Goal: Transaction & Acquisition: Download file/media

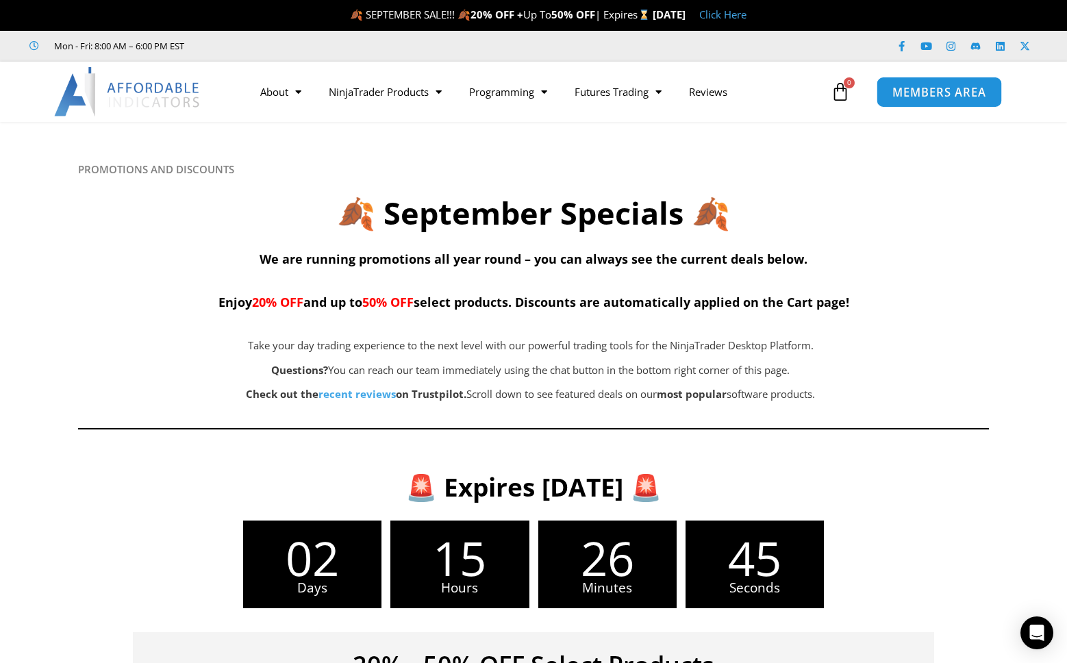
click at [935, 83] on link "MEMBERS AREA" at bounding box center [939, 91] width 125 height 31
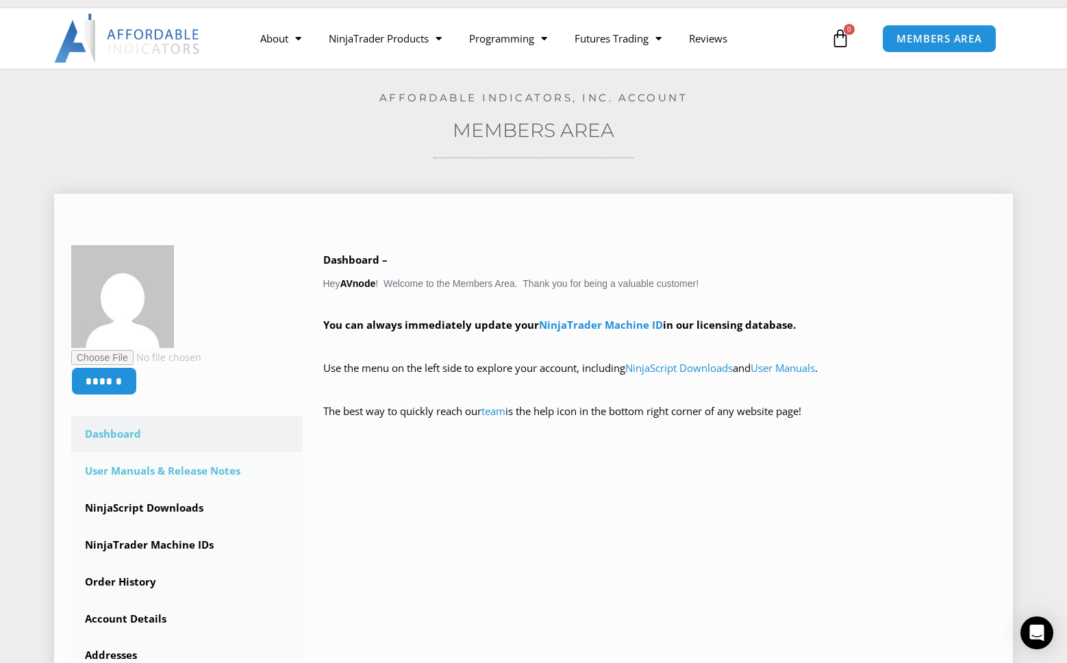
scroll to position [152, 0]
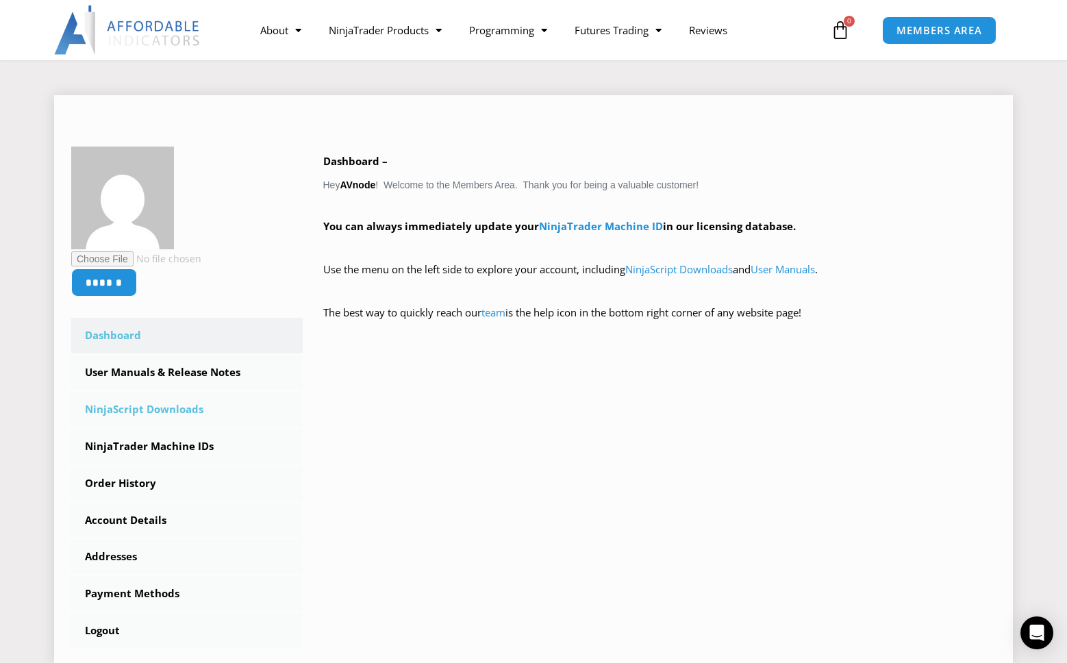
click at [159, 412] on link "NinjaScript Downloads" at bounding box center [186, 410] width 231 height 36
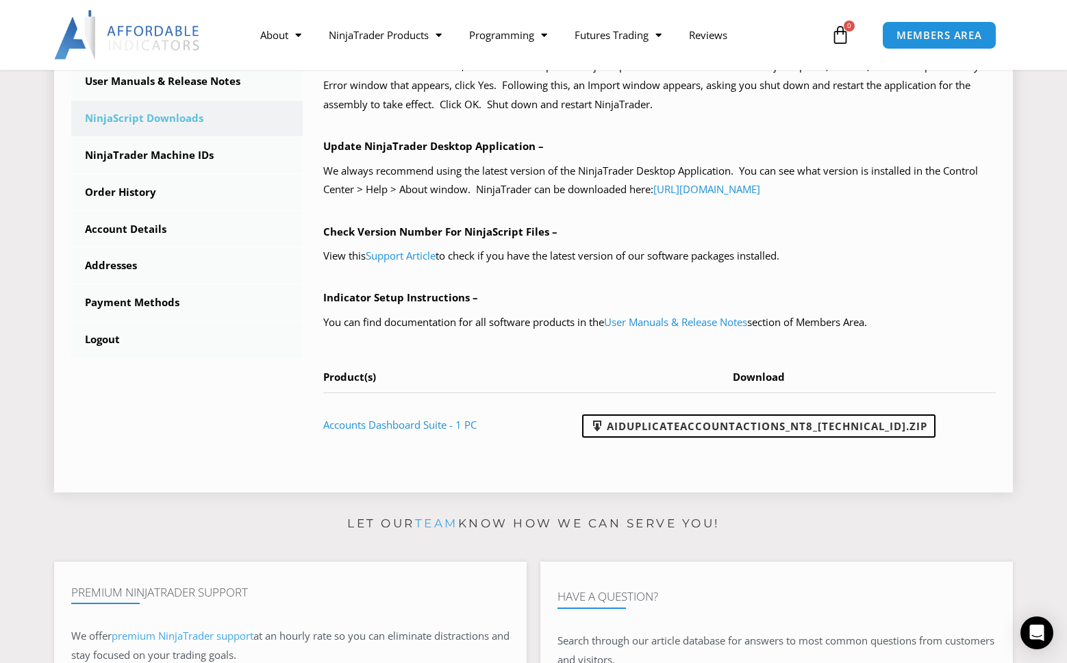
scroll to position [515, 0]
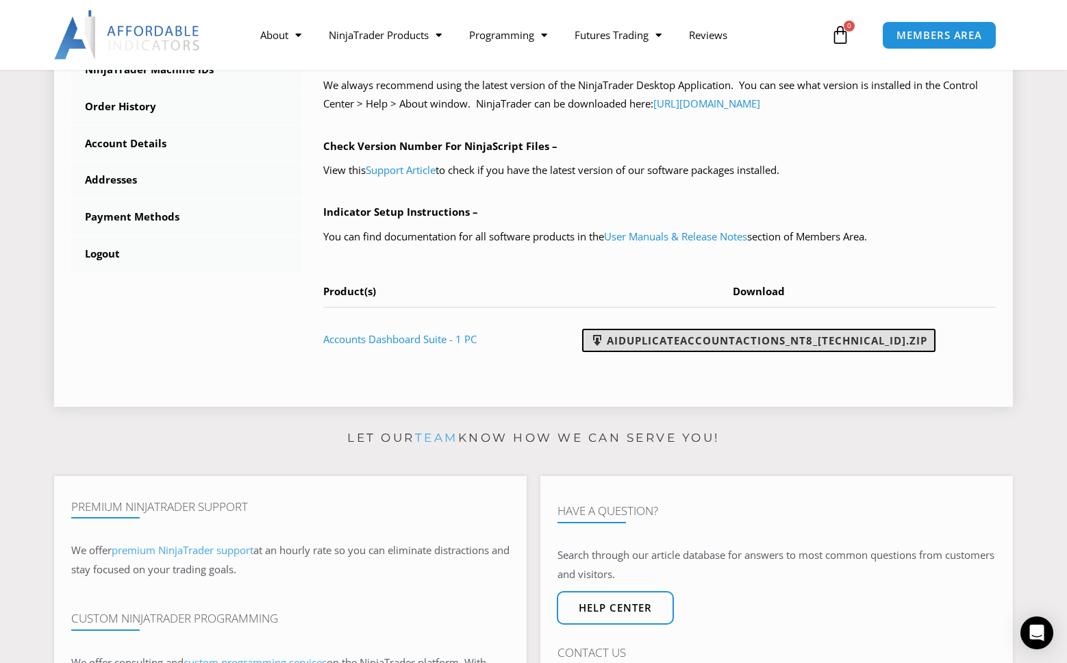
click at [766, 342] on link "AIDuplicateAccountActions_NT8_[TECHNICAL_ID].zip" at bounding box center [758, 340] width 353 height 23
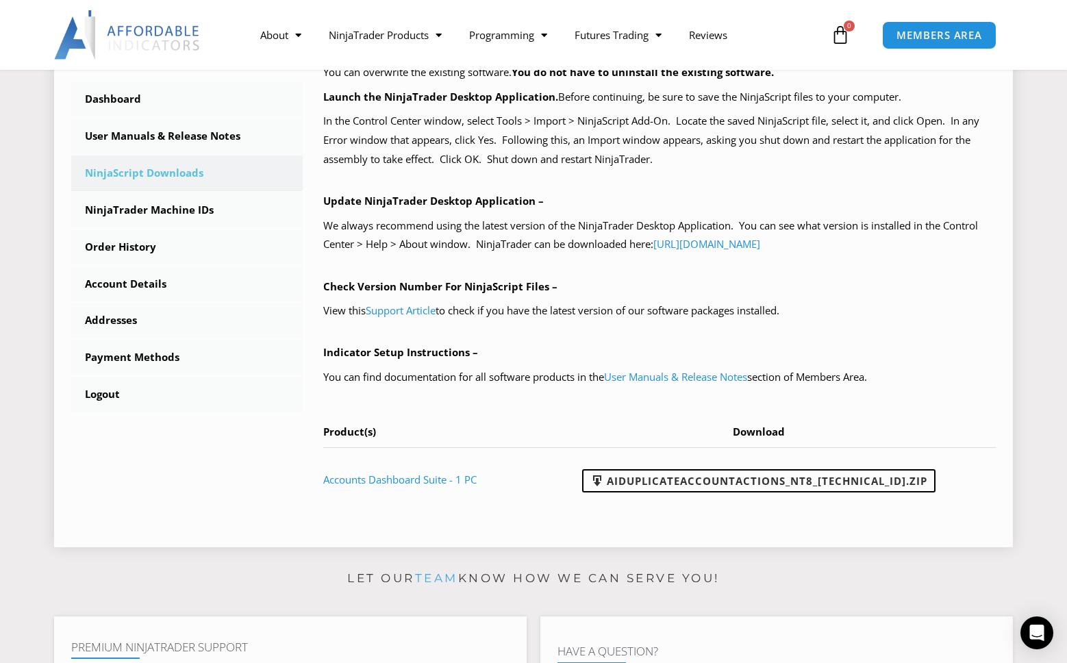
scroll to position [170, 0]
